Goal: Task Accomplishment & Management: Use online tool/utility

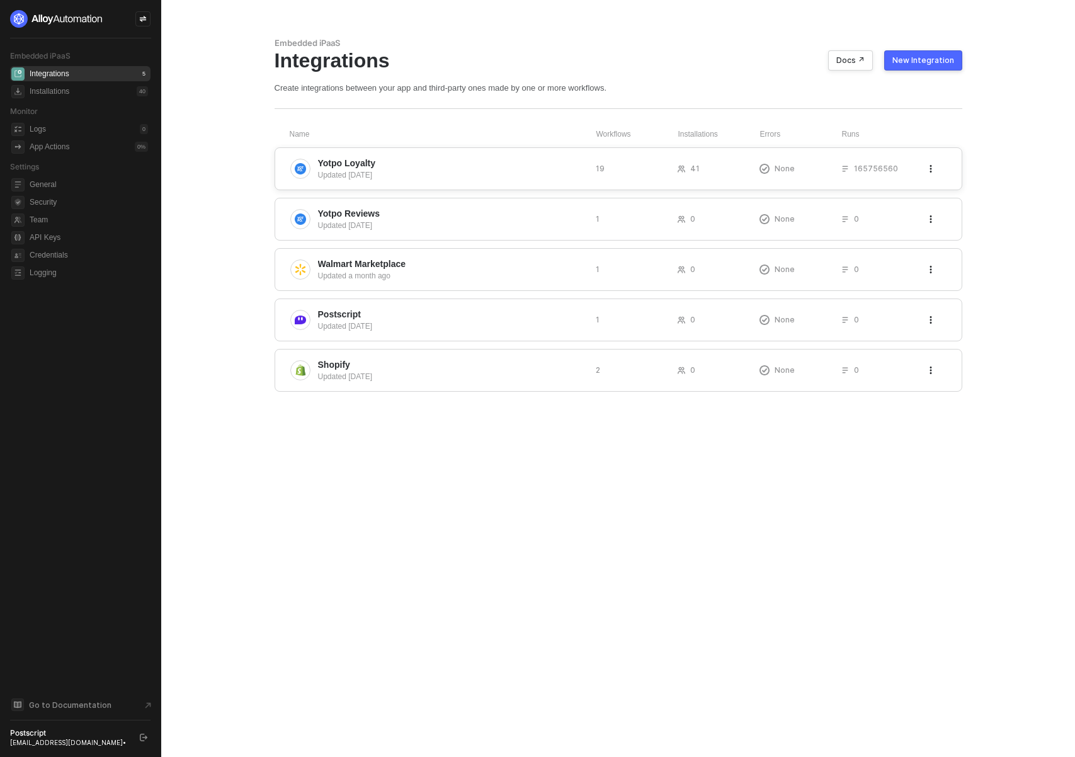
click at [404, 163] on span "Yotpo Loyalty" at bounding box center [452, 163] width 268 height 13
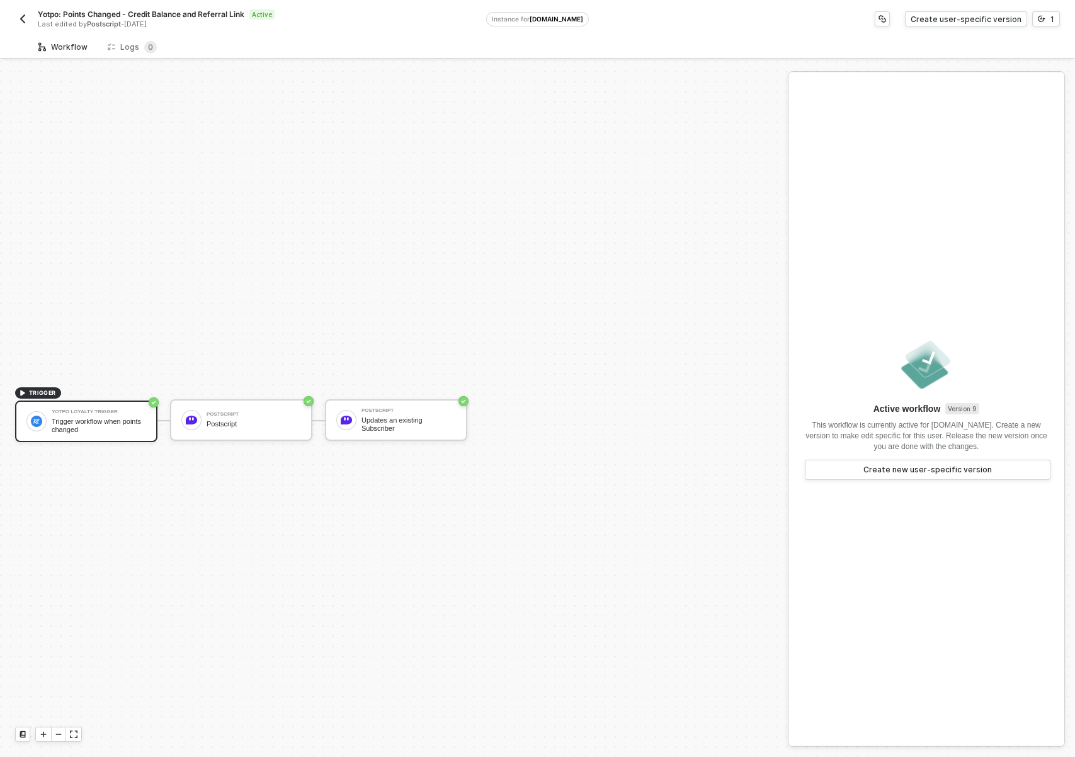
scroll to position [23, 0]
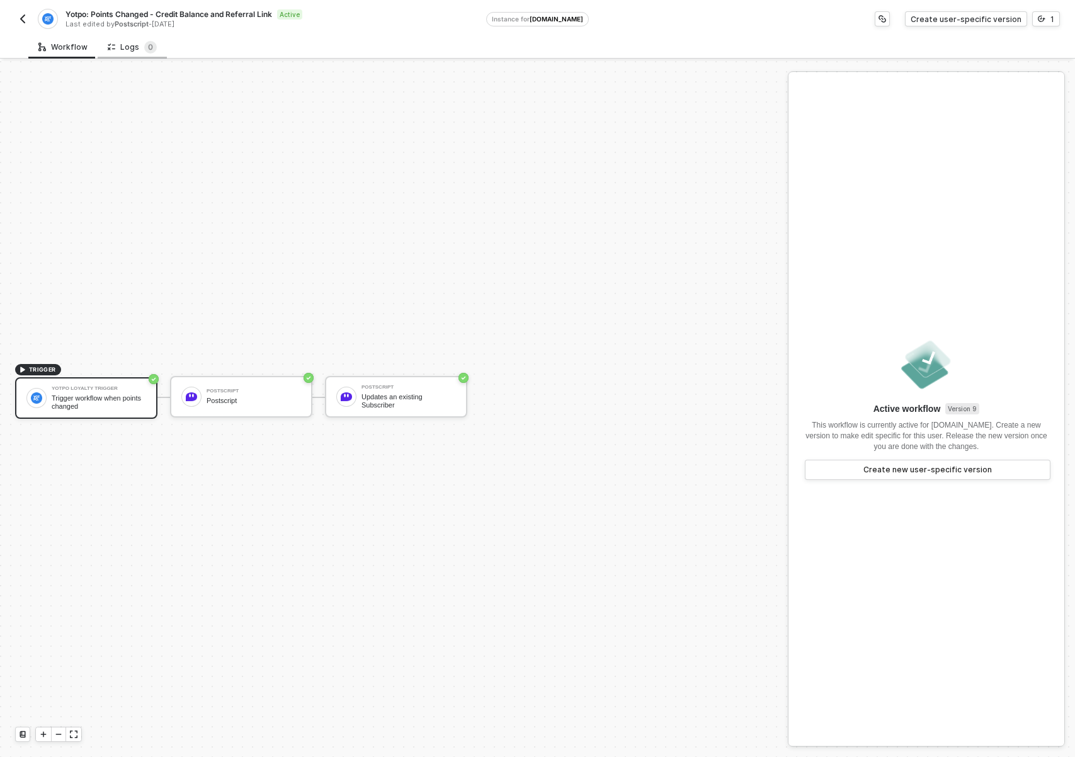
click at [120, 52] on div "Logs 0" at bounding box center [132, 47] width 49 height 13
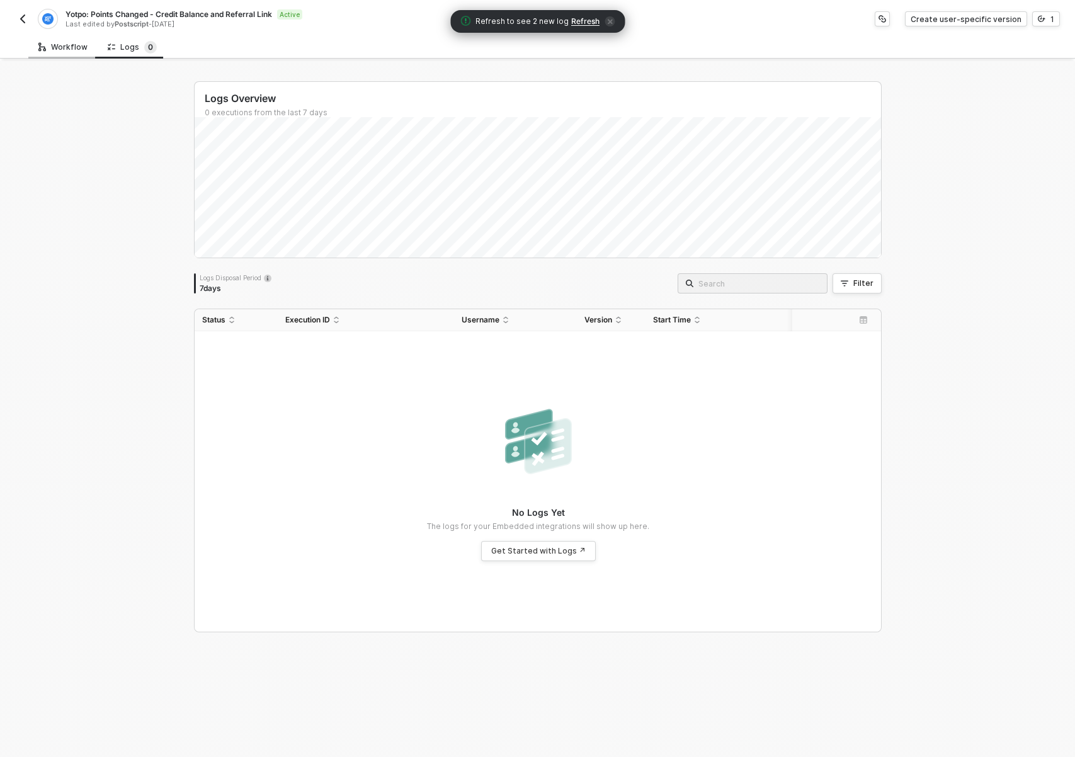
click at [74, 43] on div "Workflow" at bounding box center [62, 47] width 49 height 10
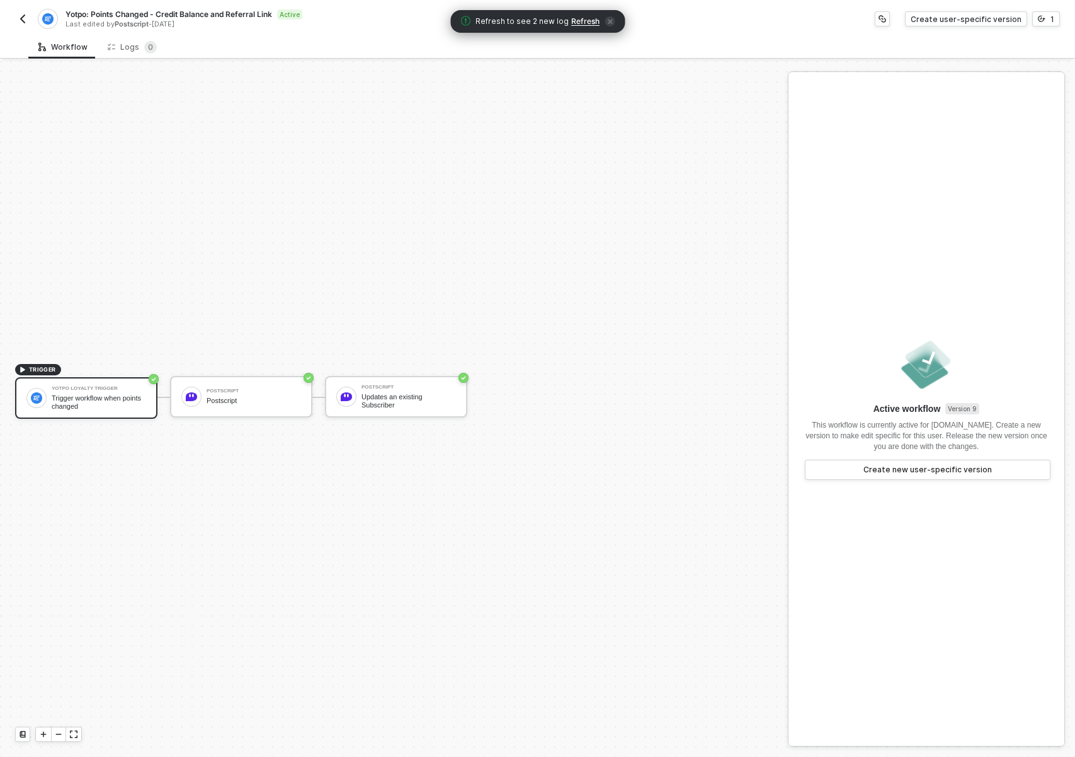
click at [23, 17] on img "button" at bounding box center [23, 19] width 10 height 10
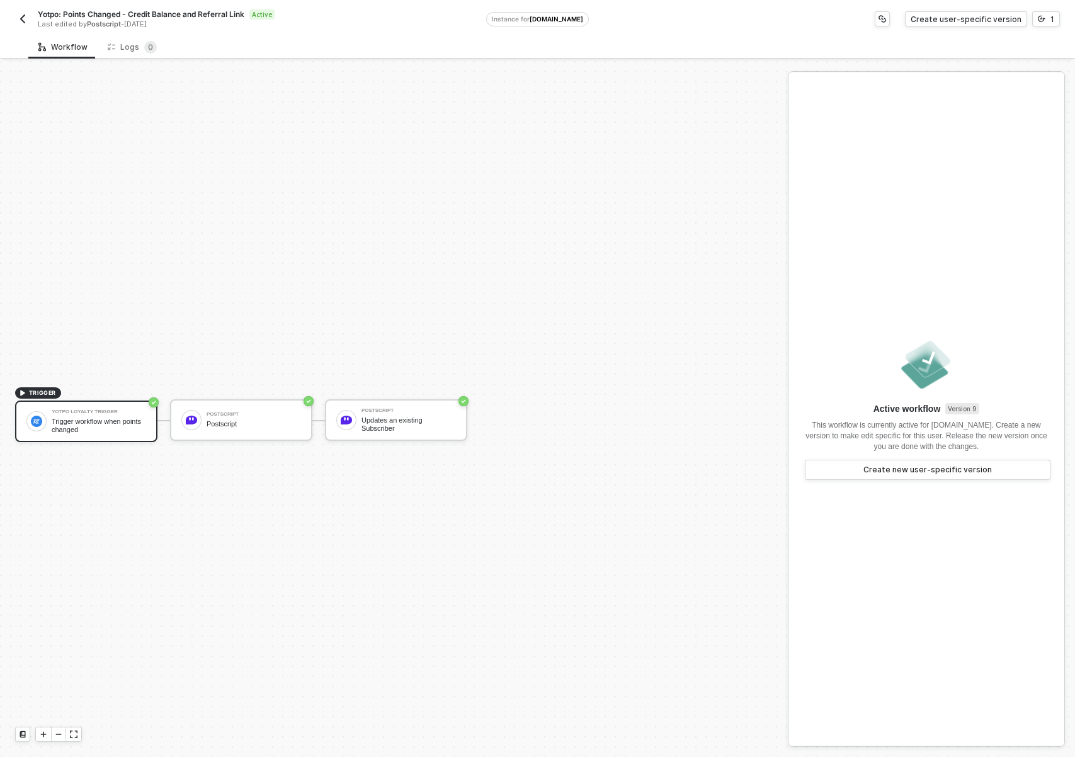
scroll to position [23, 0]
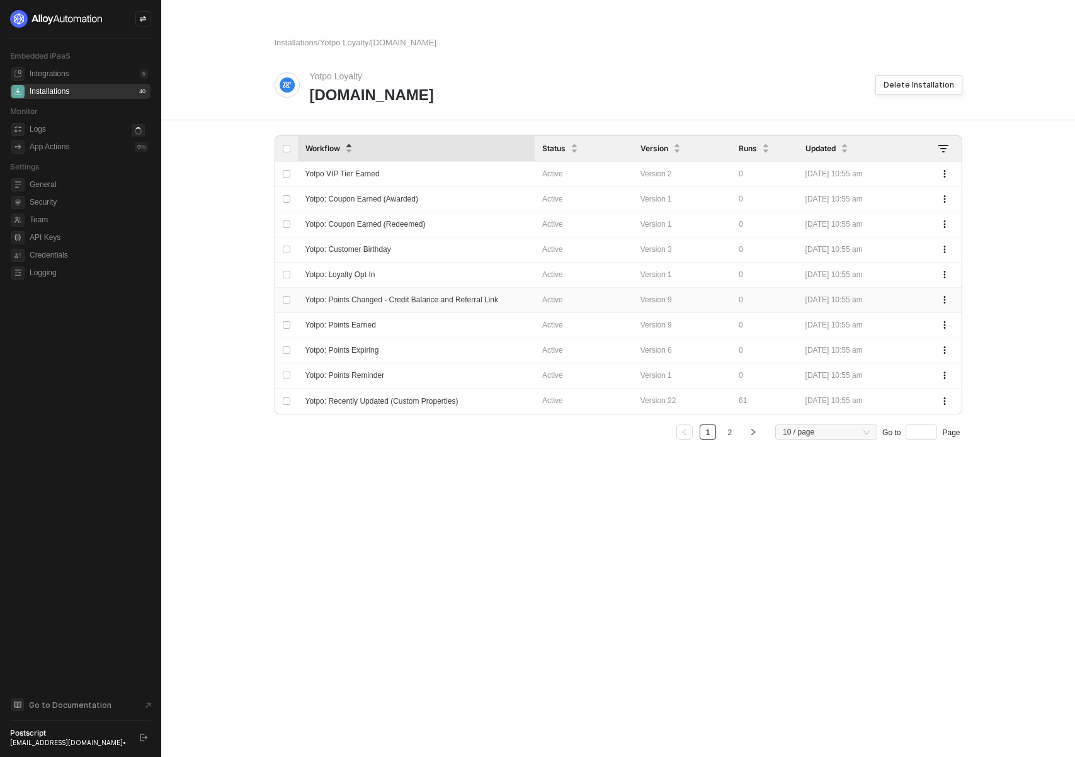
click at [492, 300] on span "Yotpo: Points Changed - Credit Balance and Referral Link" at bounding box center [402, 299] width 193 height 9
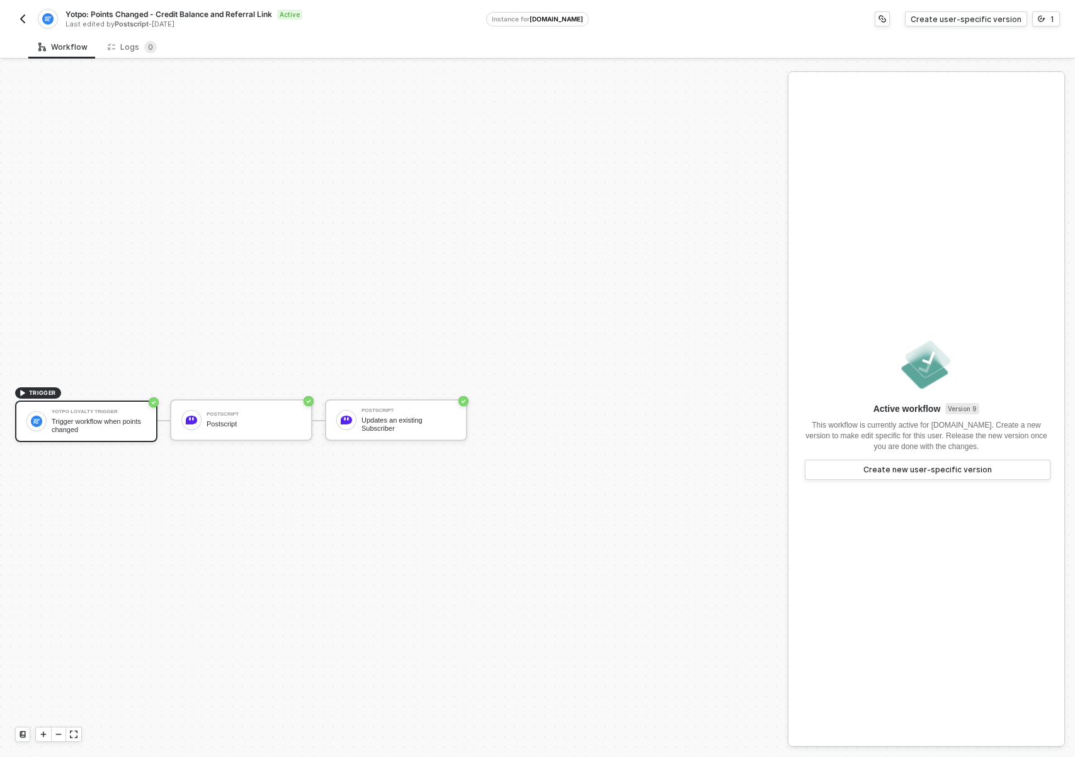
scroll to position [23, 0]
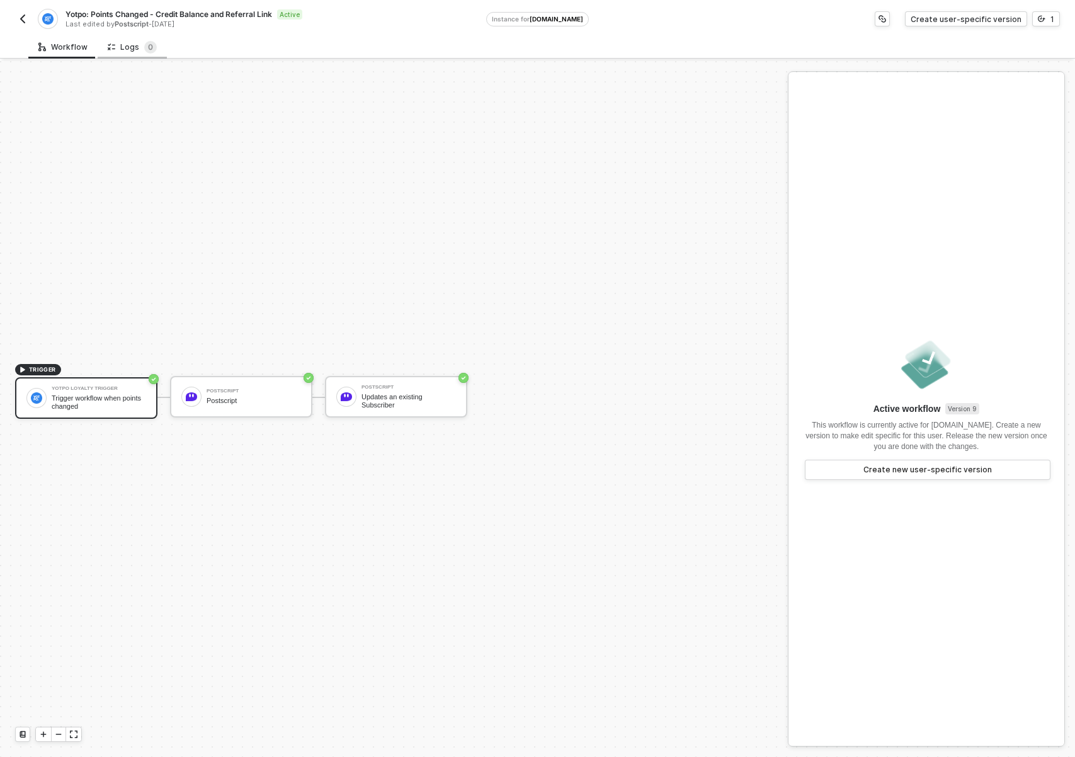
click at [127, 45] on div "Logs 0" at bounding box center [132, 47] width 49 height 13
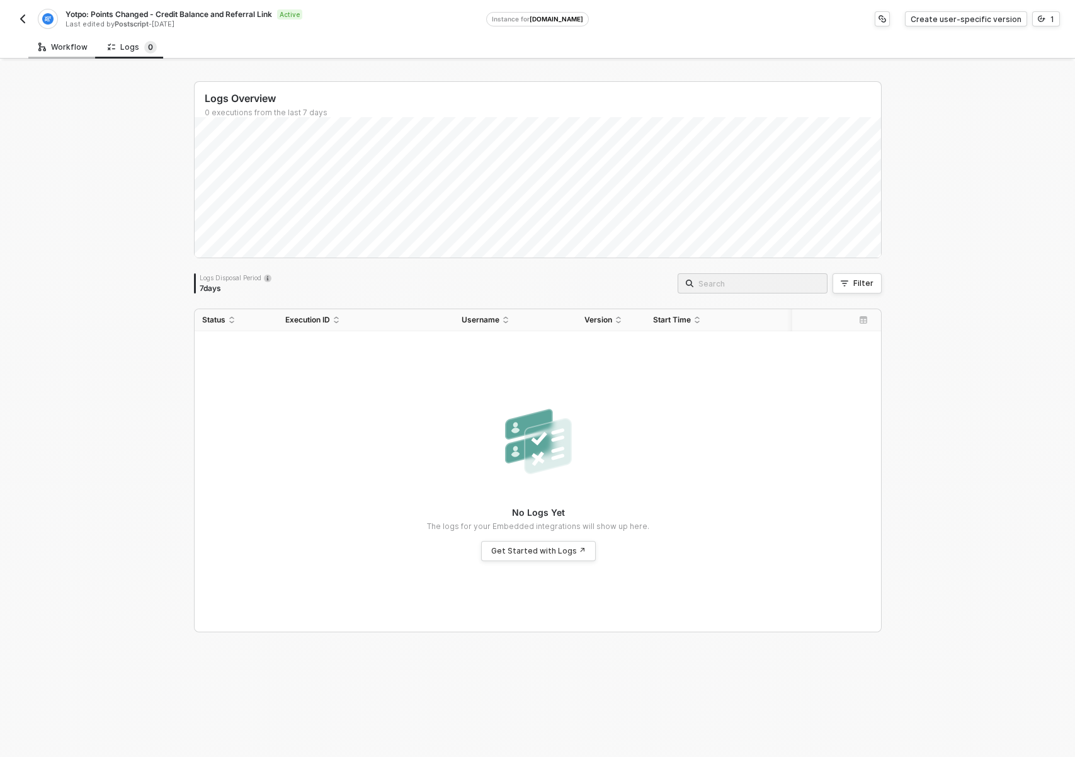
click at [54, 51] on div "Workflow" at bounding box center [62, 47] width 49 height 10
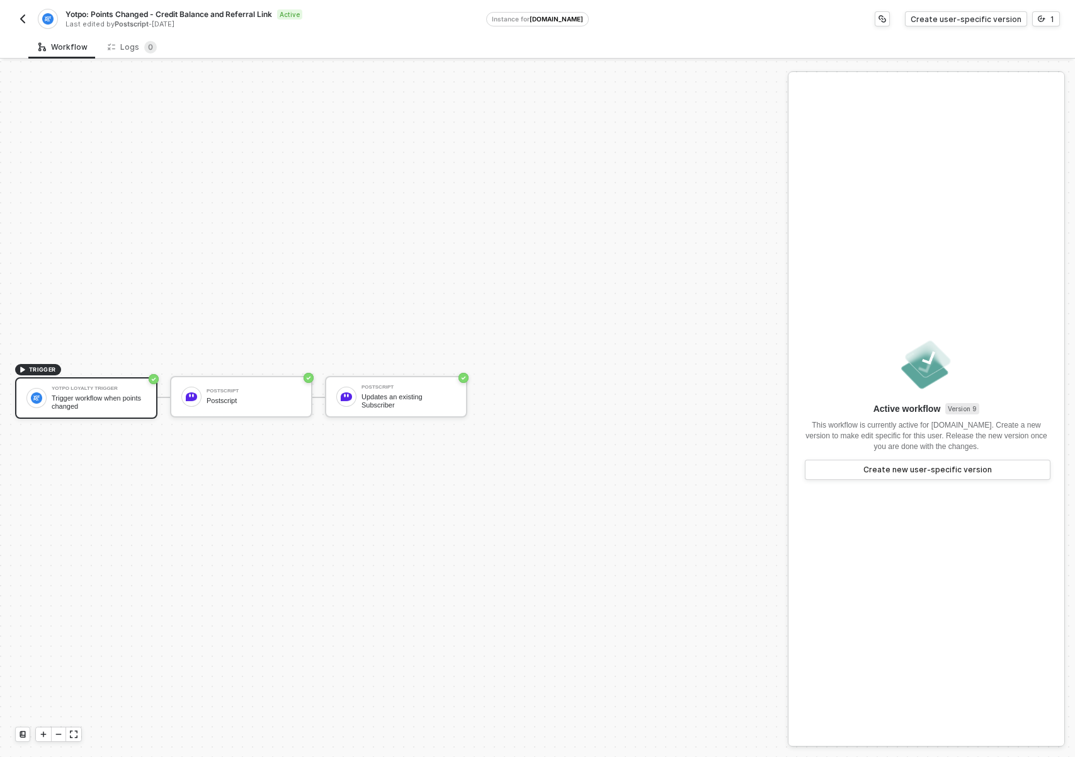
click at [329, 203] on div "TRIGGER Yotpo Loyalty Trigger Trigger workflow when points changed Postscript P…" at bounding box center [391, 397] width 782 height 719
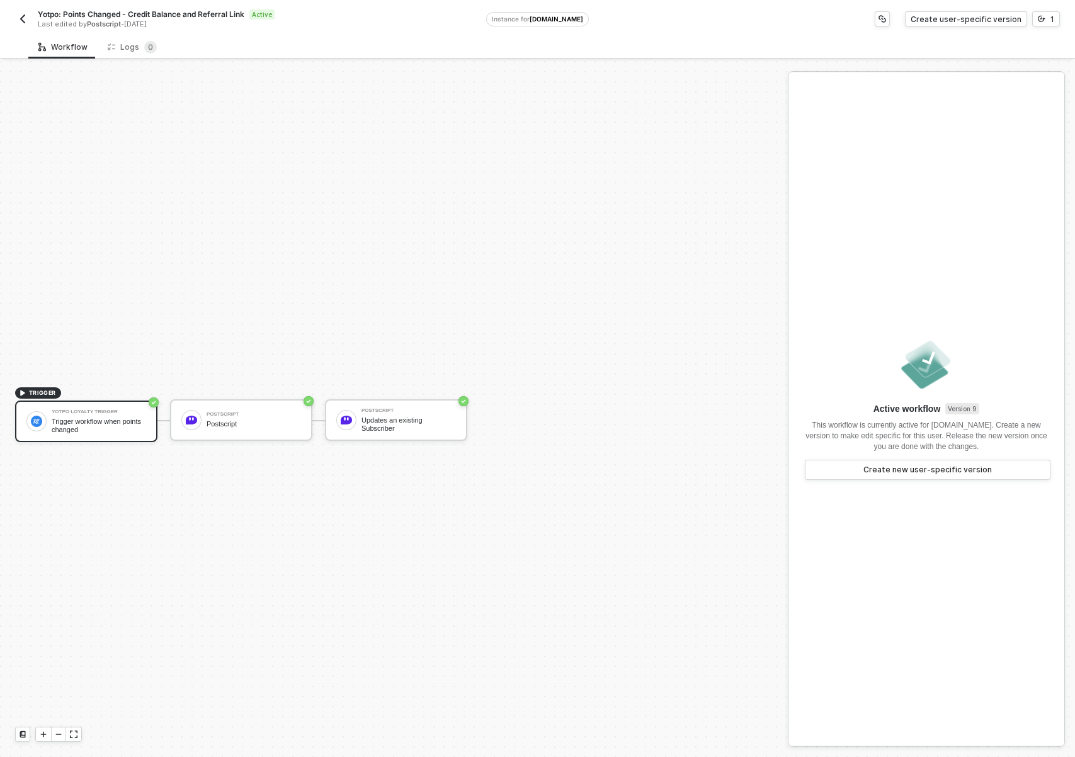
scroll to position [23, 0]
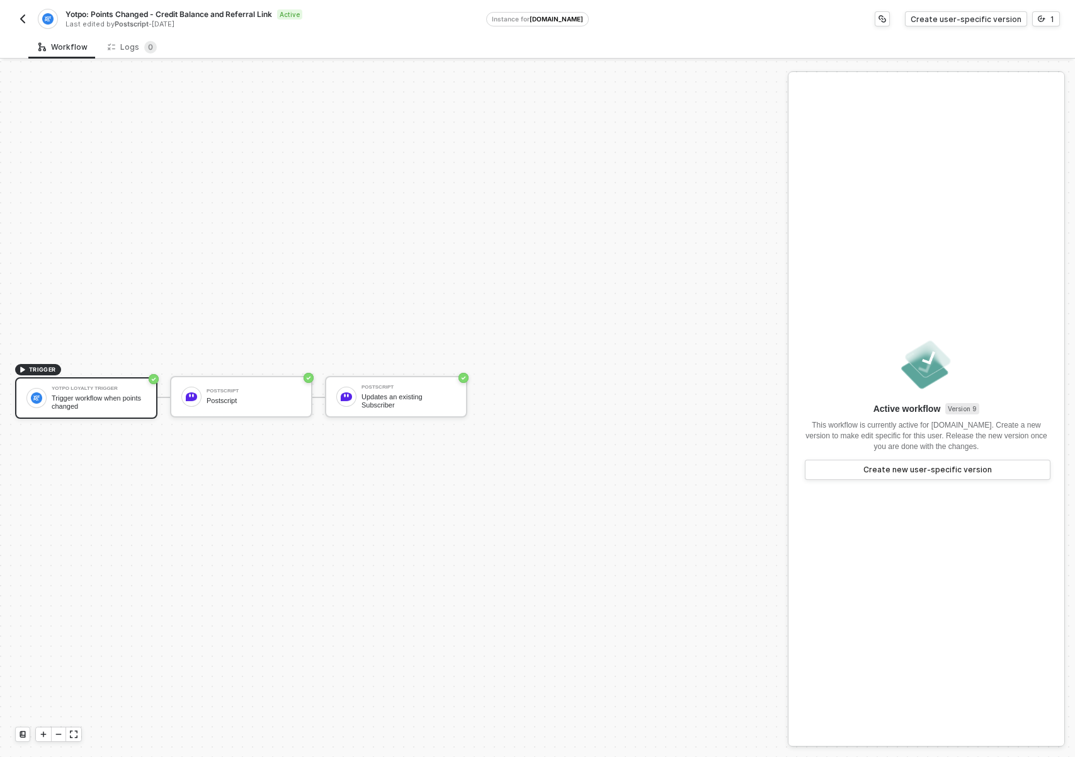
click at [186, 237] on div "TRIGGER Yotpo Loyalty Trigger Trigger workflow when points changed Postscript P…" at bounding box center [391, 397] width 782 height 719
click at [17, 21] on button "button" at bounding box center [22, 18] width 15 height 15
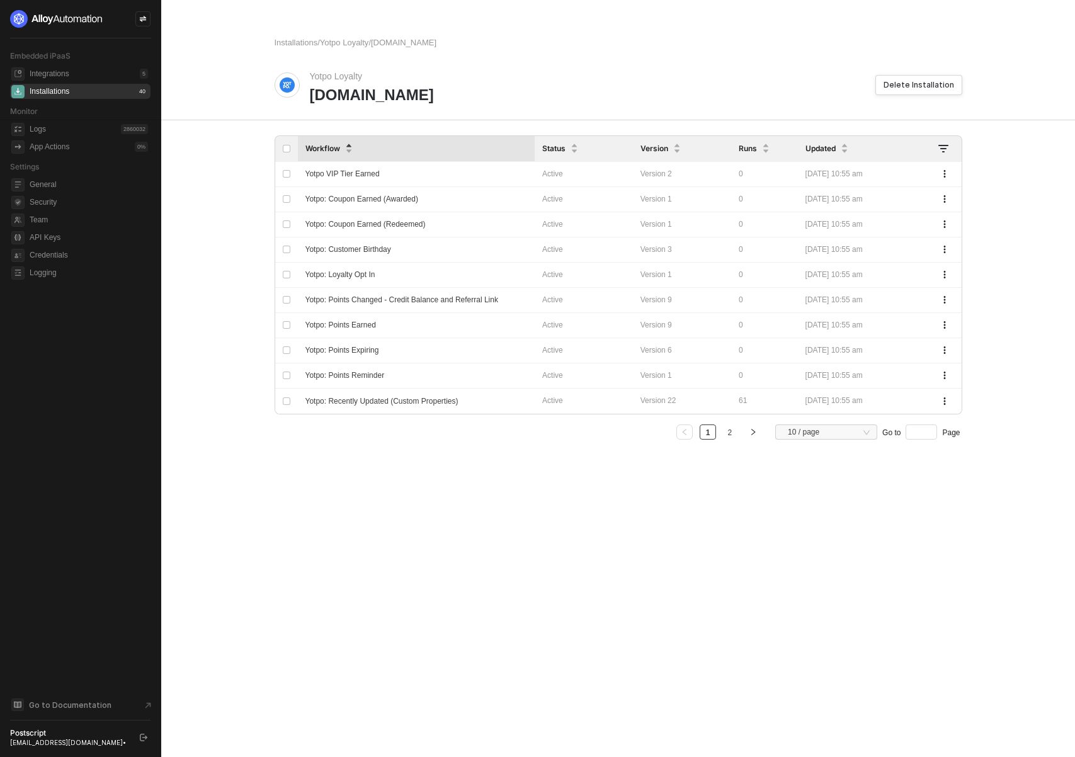
click at [650, 541] on div "Installations / Yotpo Loyalty / shop-the-sak.myshopify.com Yotpo Loyalty shop-t…" at bounding box center [619, 378] width 718 height 757
click at [454, 301] on span "Yotpo: Points Changed - Credit Balance and Referral Link" at bounding box center [402, 299] width 193 height 9
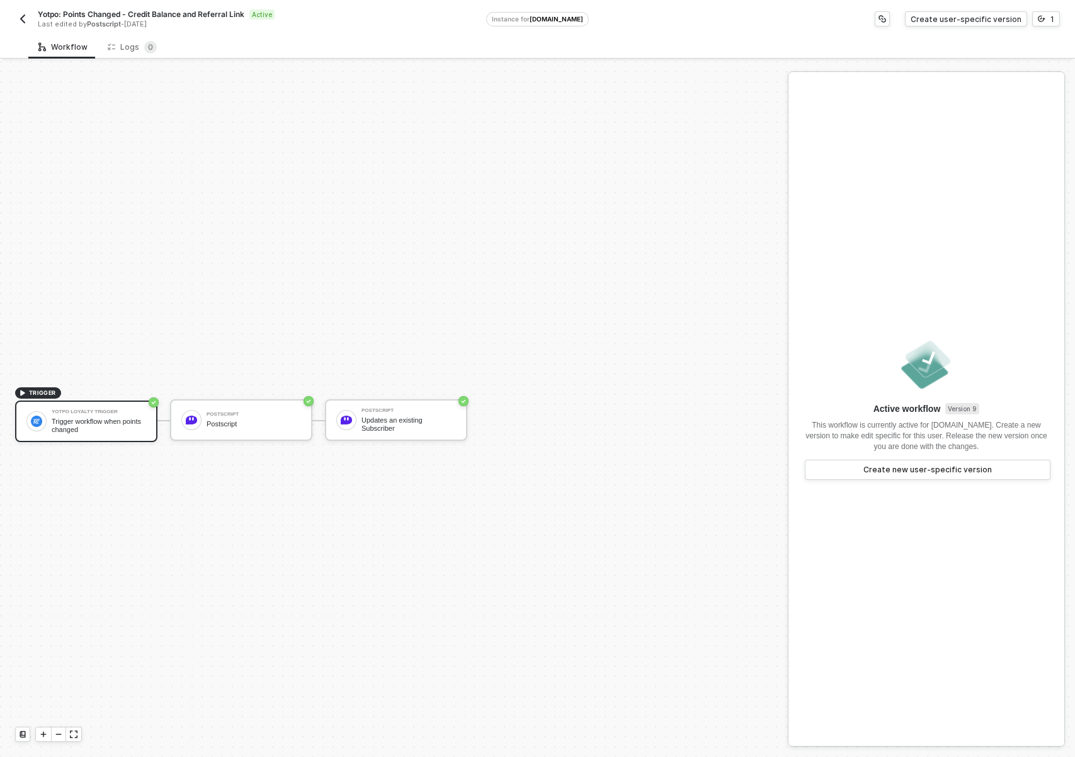
scroll to position [23, 0]
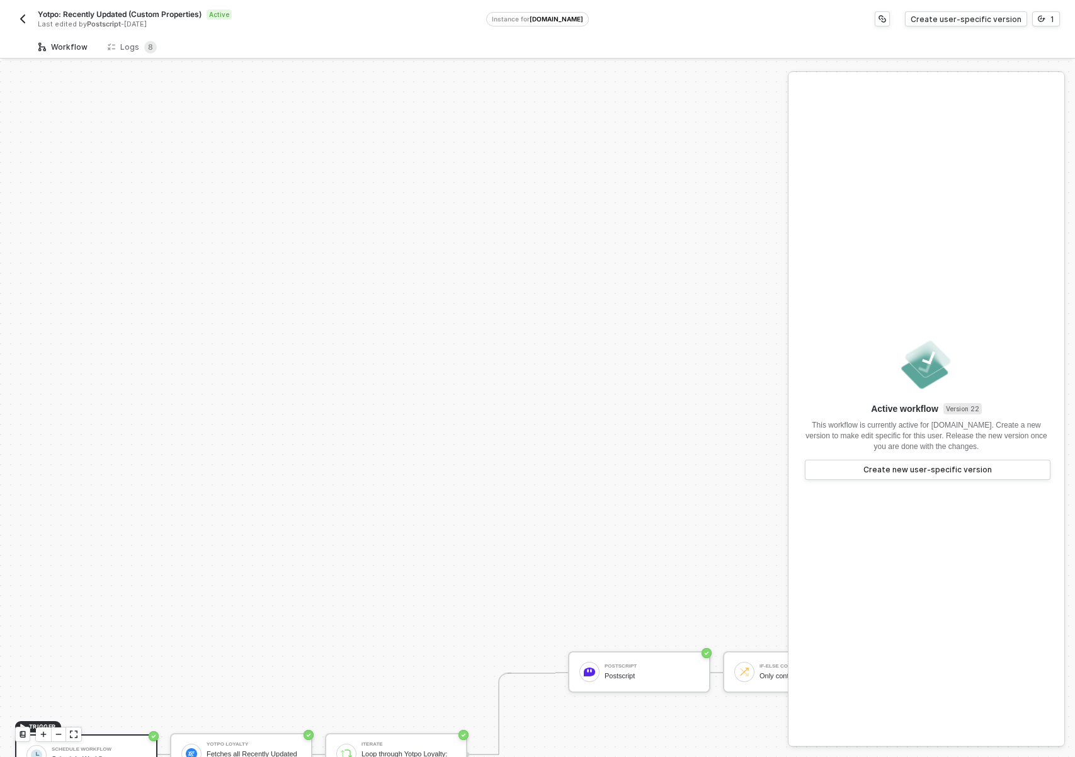
scroll to position [347, 0]
